Goal: Information Seeking & Learning: Learn about a topic

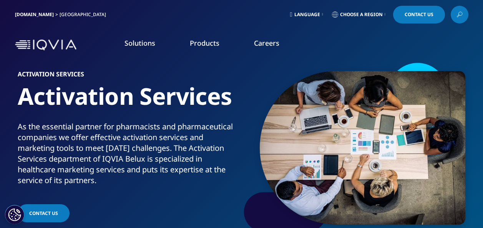
click at [267, 200] on link "Pharmacy consult" at bounding box center [299, 200] width 110 height 8
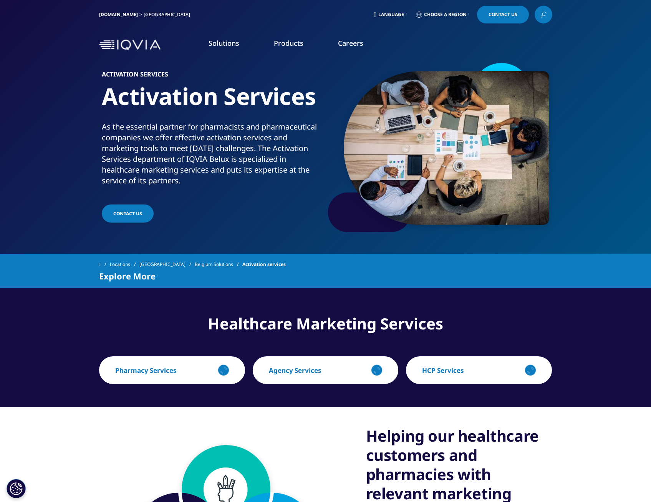
click at [349, 197] on link "Pharmacy consult" at bounding box center [407, 200] width 149 height 8
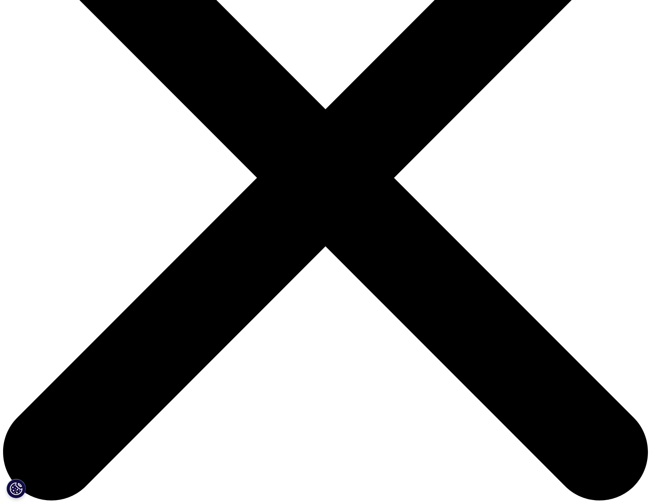
scroll to position [154, 0]
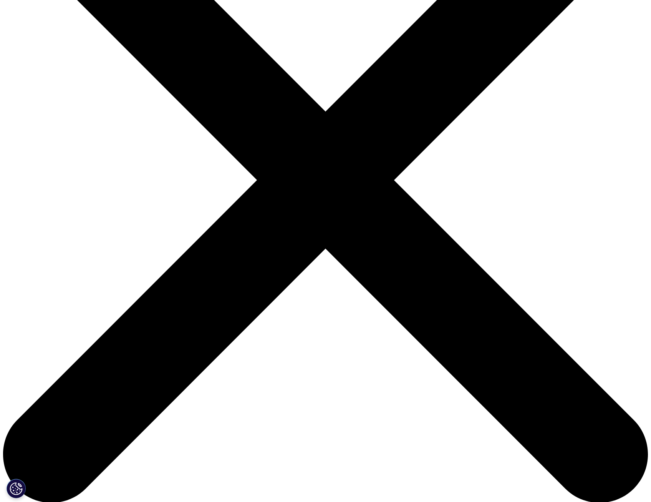
drag, startPoint x: 367, startPoint y: 183, endPoint x: 418, endPoint y: 203, distance: 54.7
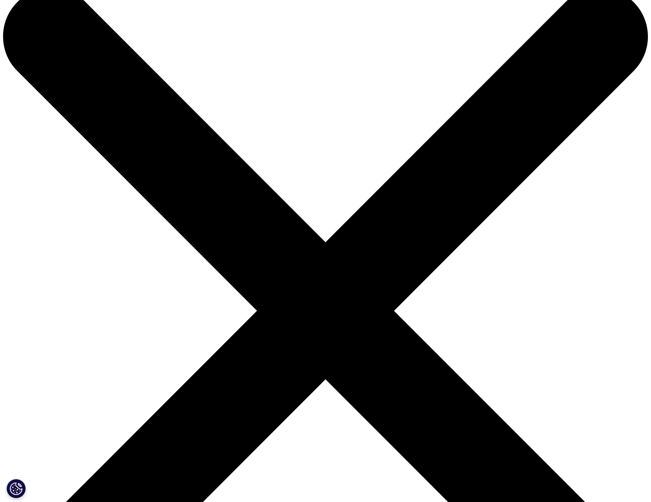
scroll to position [0, 0]
